Goal: Find contact information: Find contact information

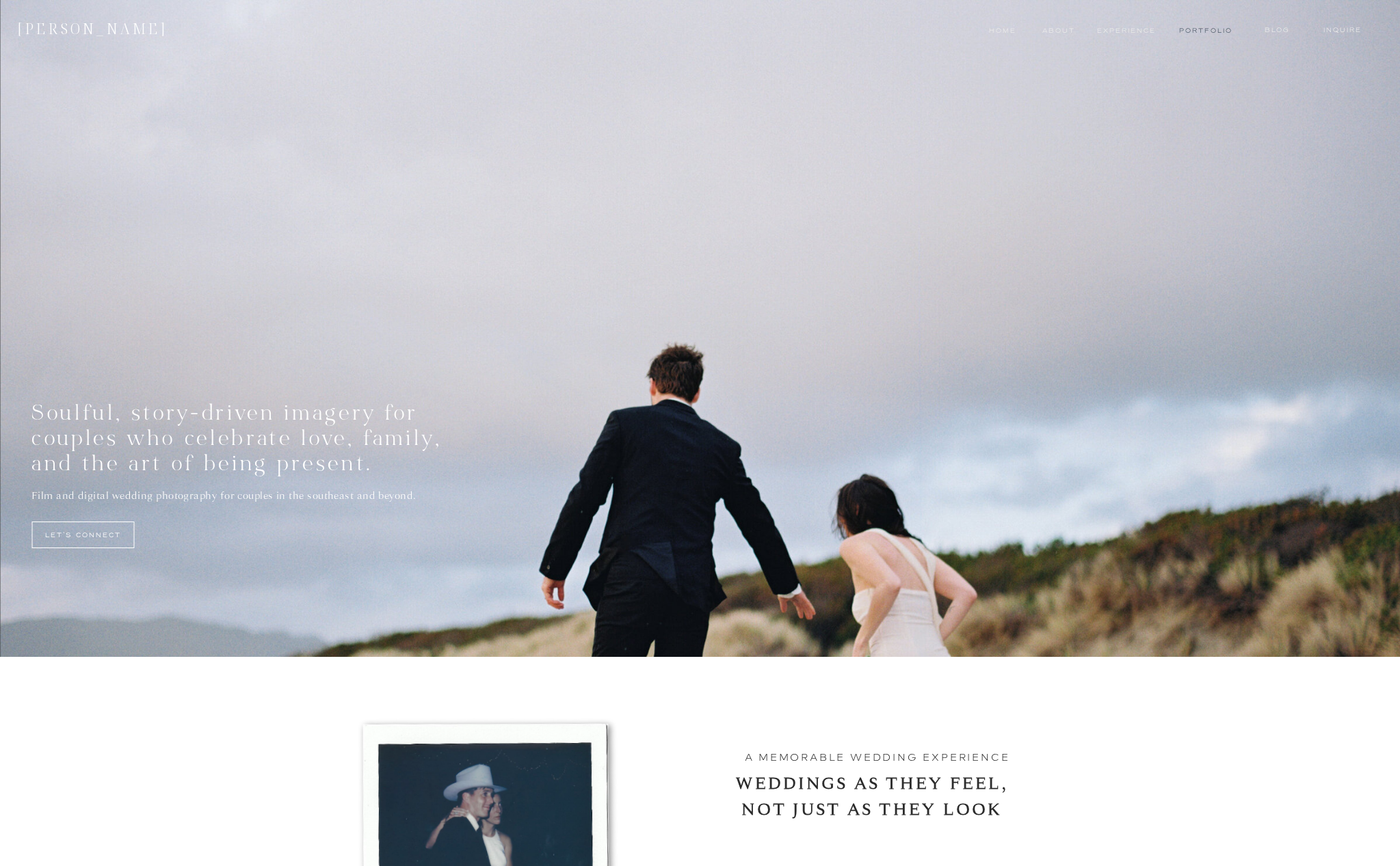
click at [1192, 29] on nav "Portfolio" at bounding box center [1205, 30] width 51 height 11
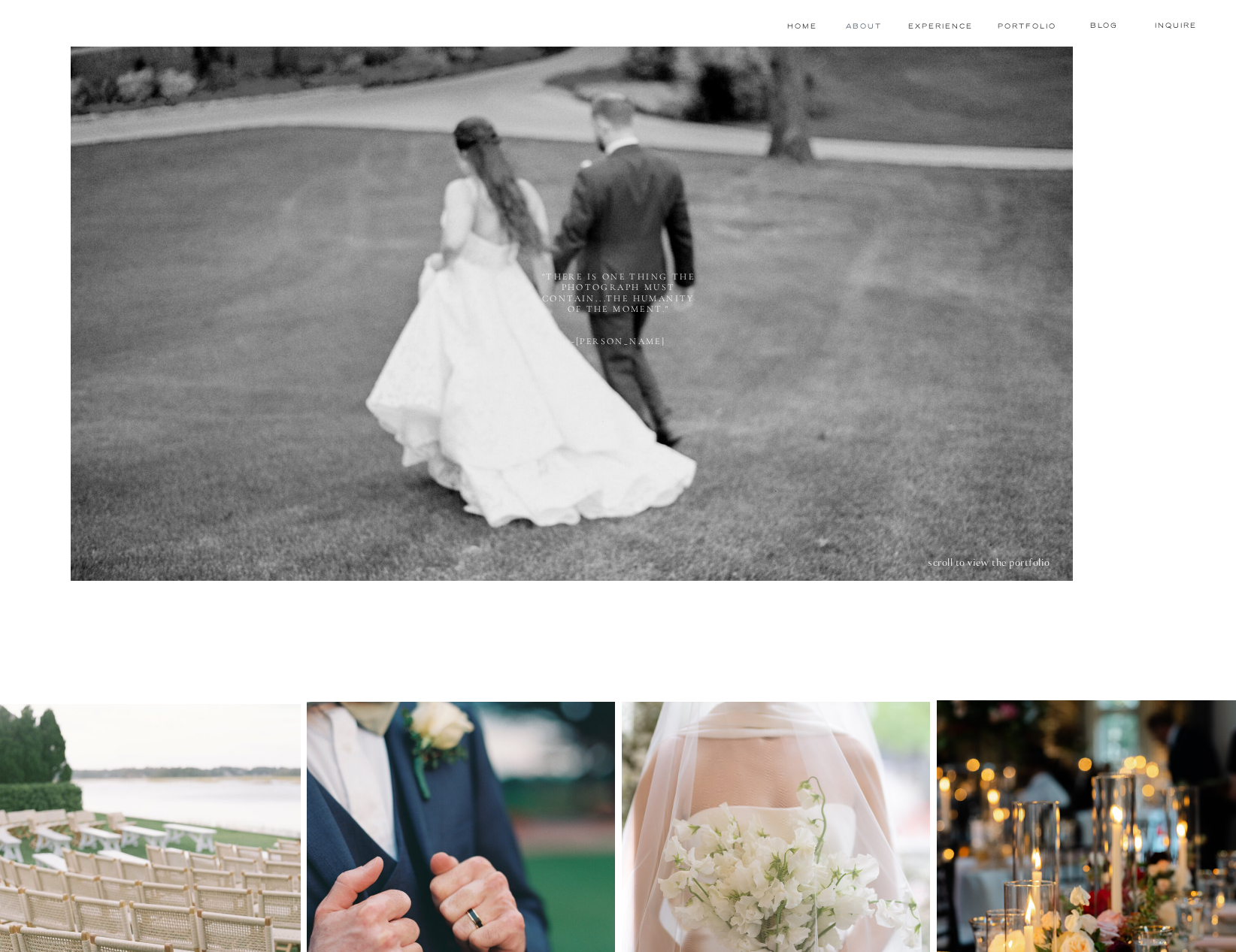
click at [860, 27] on nav "About" at bounding box center [862, 26] width 33 height 12
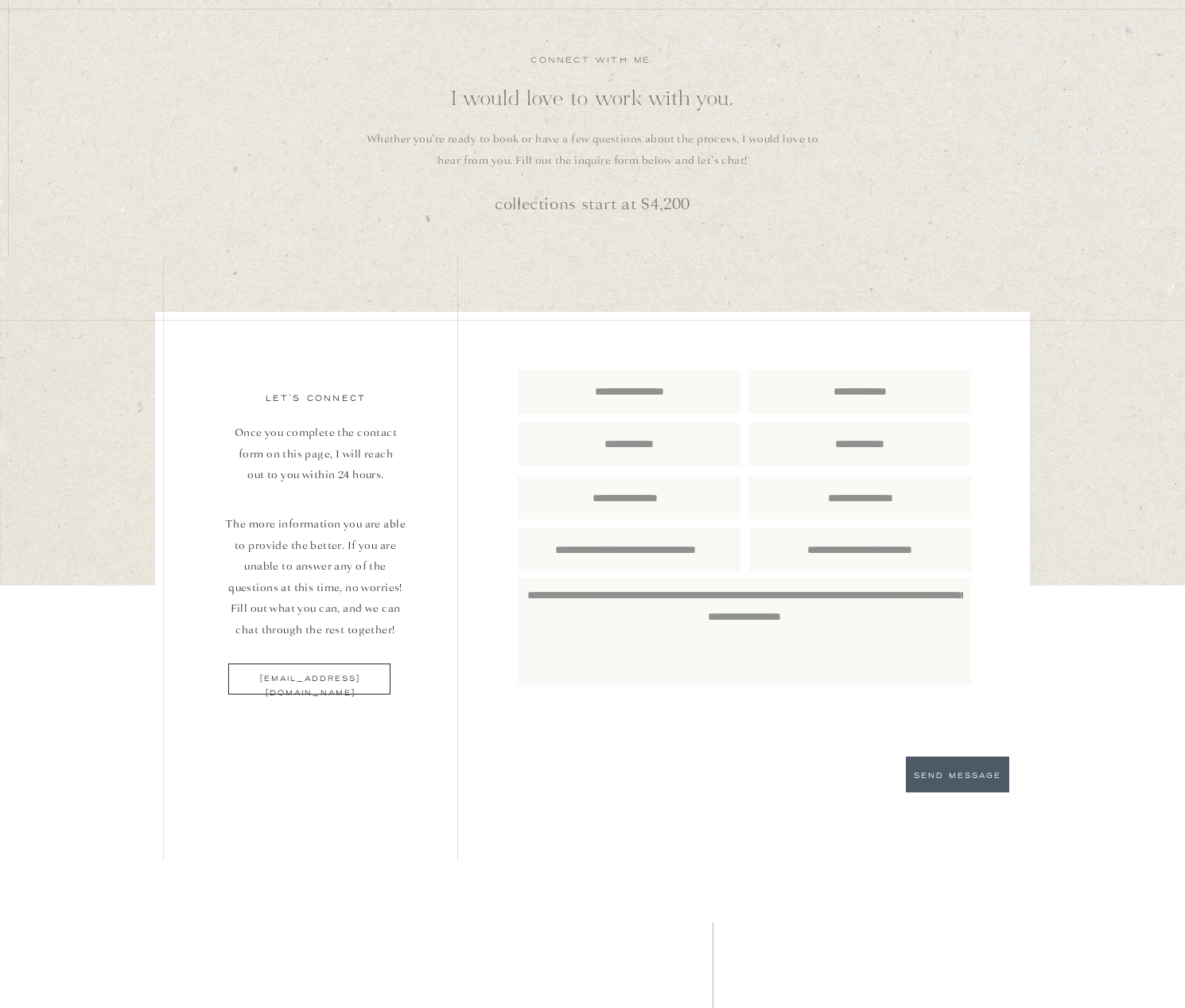
scroll to position [2632, 0]
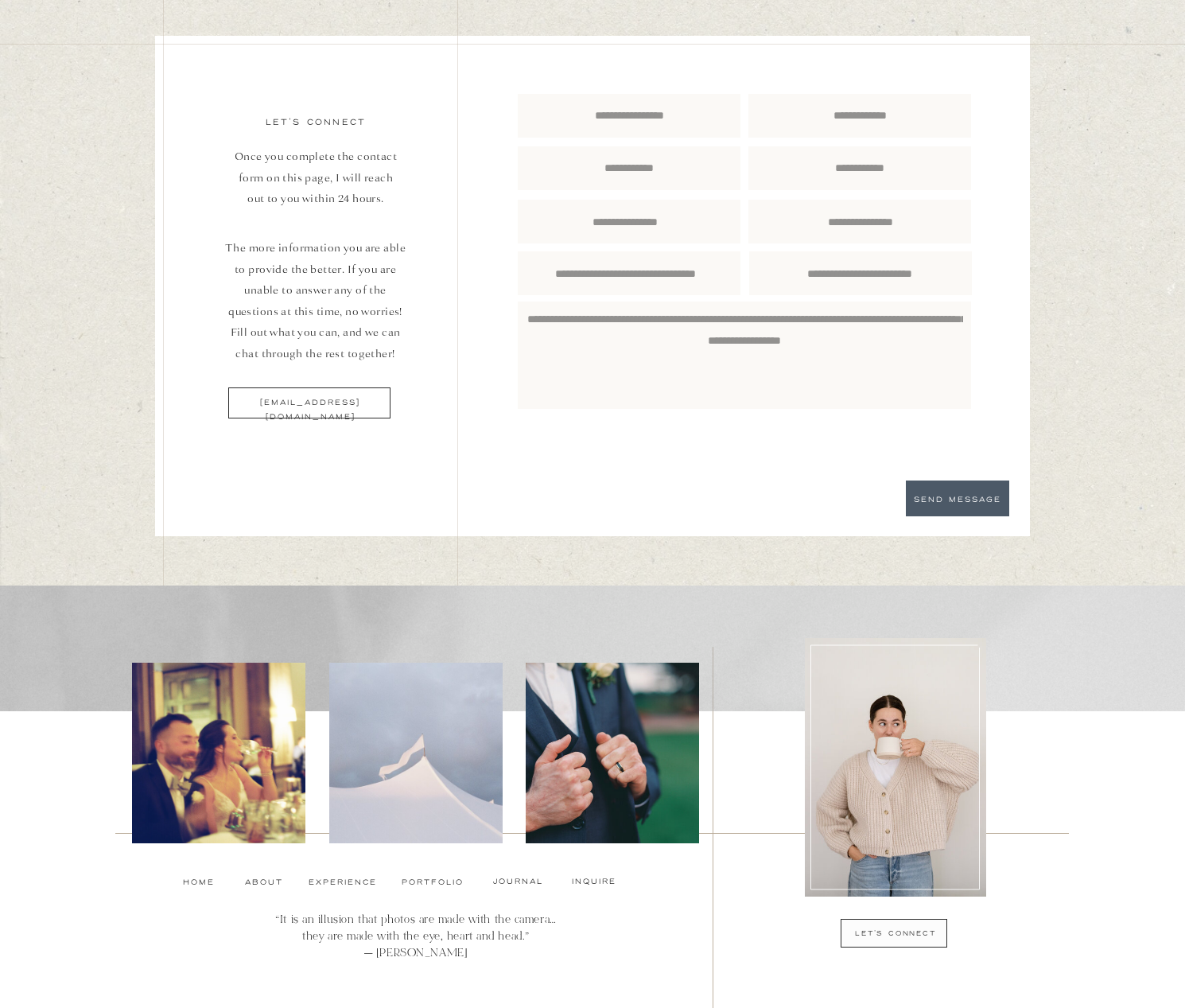
click at [921, 935] on p "let's connect" at bounding box center [895, 934] width 175 height 13
